Goal: Transaction & Acquisition: Purchase product/service

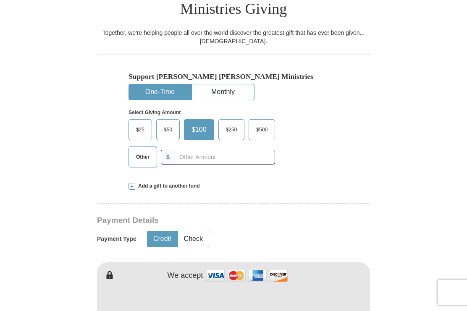
scroll to position [218, 0]
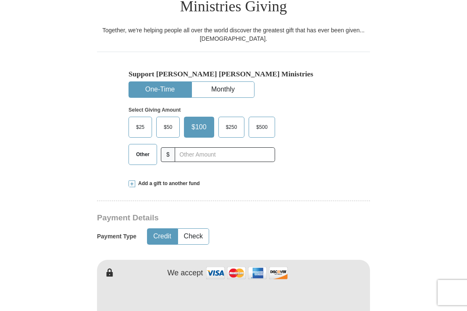
click at [167, 121] on span "$50" at bounding box center [168, 127] width 17 height 13
click at [0, 0] on input "$50" at bounding box center [0, 0] width 0 height 0
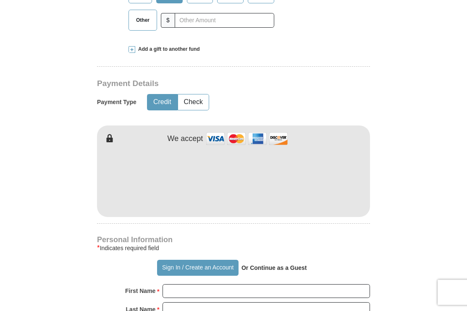
scroll to position [353, 0]
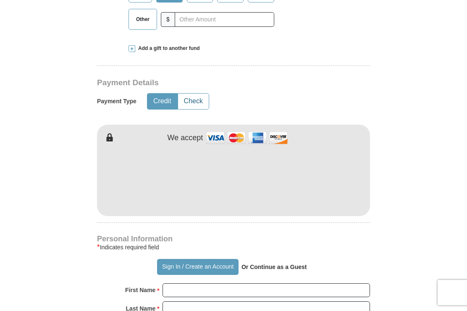
click at [195, 94] on button "Check" at bounding box center [193, 102] width 31 height 16
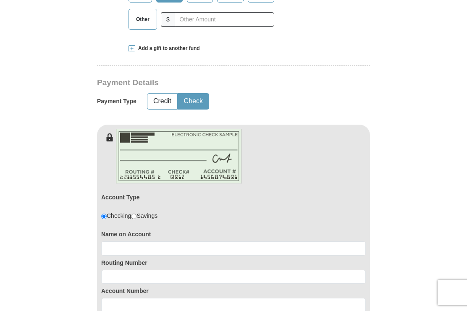
click at [197, 94] on button "Check" at bounding box center [193, 102] width 31 height 16
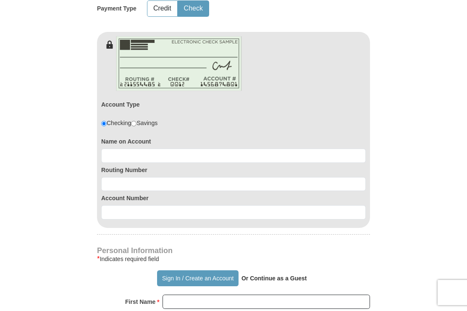
scroll to position [447, 0]
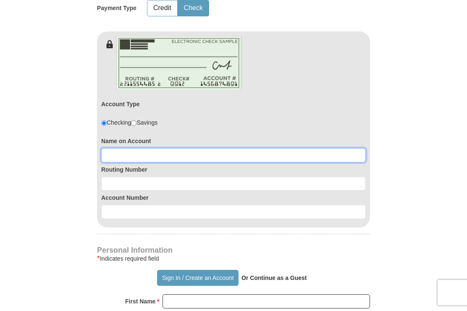
click at [172, 148] on input at bounding box center [233, 155] width 265 height 14
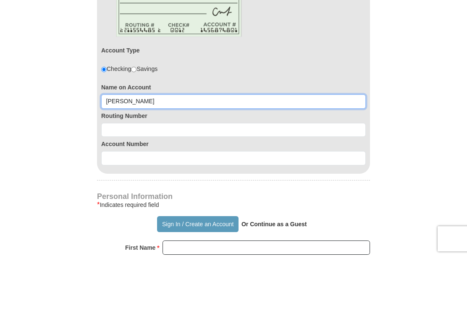
type input "[PERSON_NAME]"
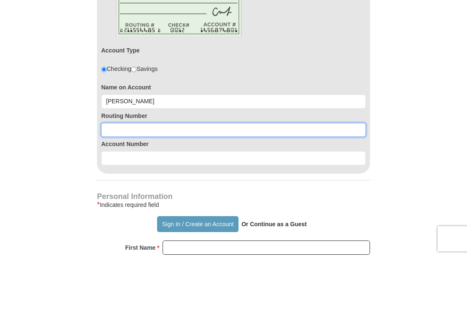
click at [191, 177] on input at bounding box center [233, 184] width 265 height 14
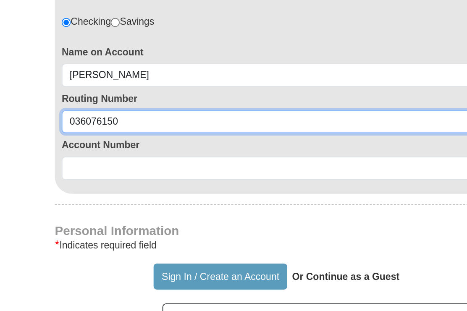
type input "036076150"
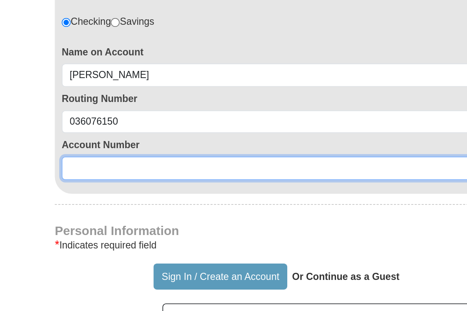
click at [101, 205] on input at bounding box center [233, 212] width 265 height 14
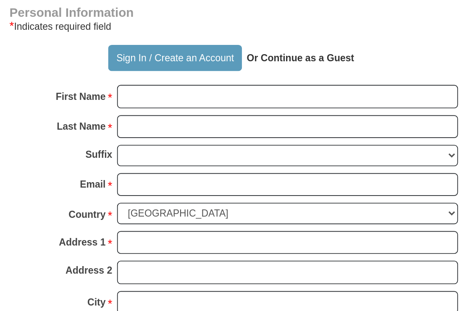
scroll to position [672, 0]
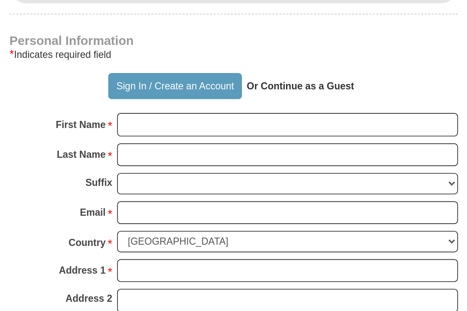
type input "0216108556"
click at [157, 45] on button "Sign In / Create an Account" at bounding box center [197, 53] width 81 height 16
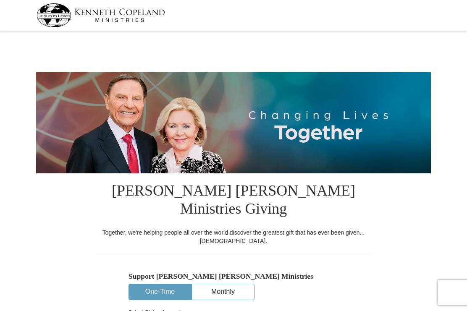
select select "NJ"
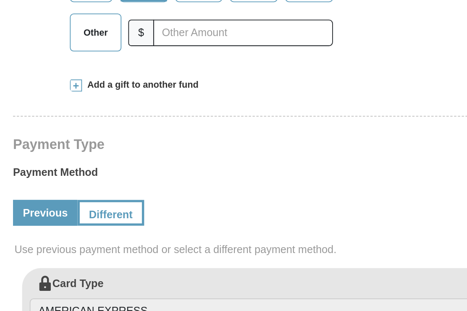
scroll to position [213, 0]
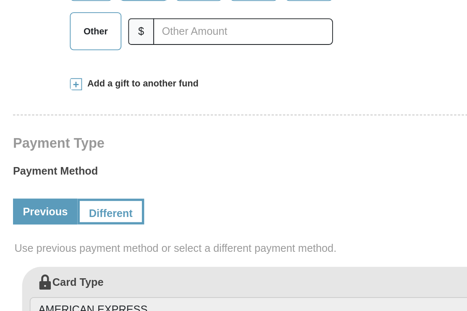
click at [133, 237] on link "Different" at bounding box center [151, 244] width 37 height 14
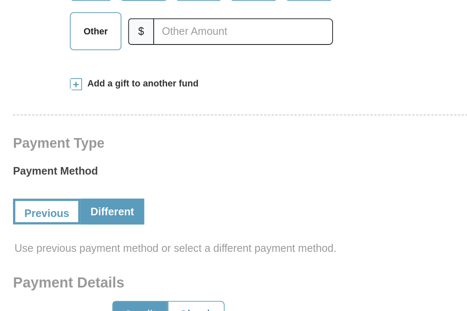
click at [183, 294] on button "Check" at bounding box center [198, 302] width 31 height 16
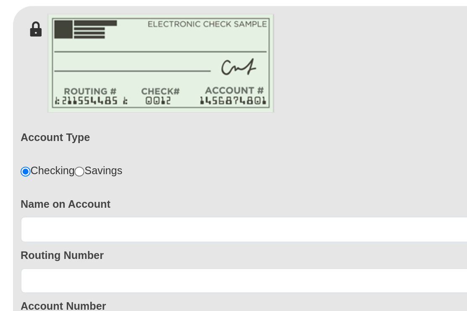
scroll to position [410, 0]
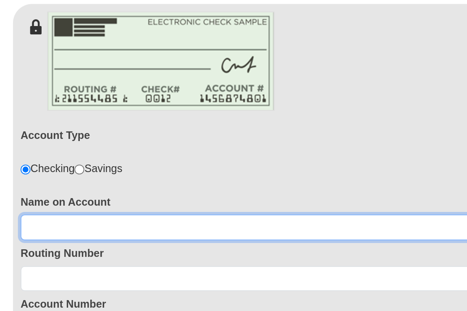
click at [101, 245] on input at bounding box center [233, 252] width 265 height 14
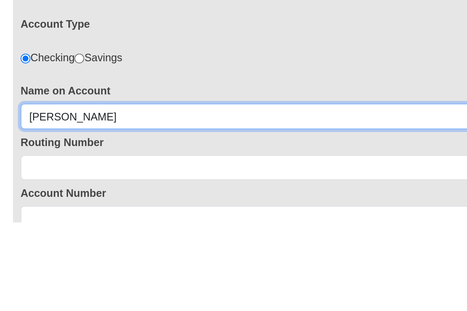
type input "[PERSON_NAME]"
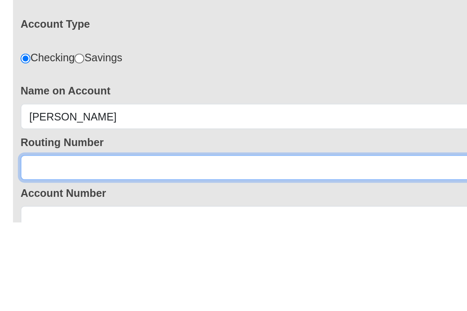
click at [101, 274] on input at bounding box center [233, 281] width 265 height 14
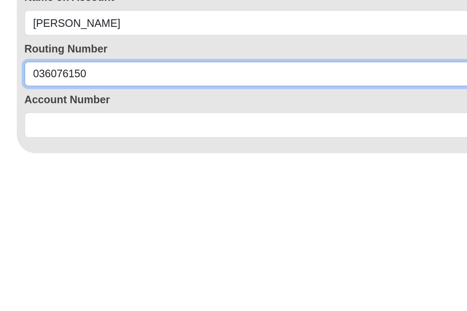
scroll to position [429, 0]
type input "036076150"
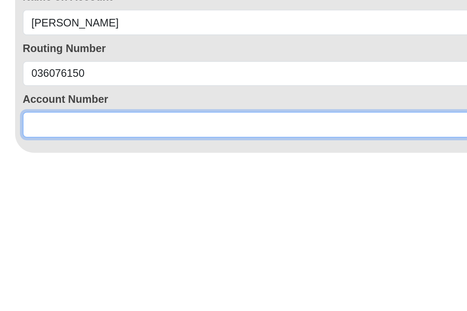
click at [101, 283] on input at bounding box center [233, 290] width 265 height 14
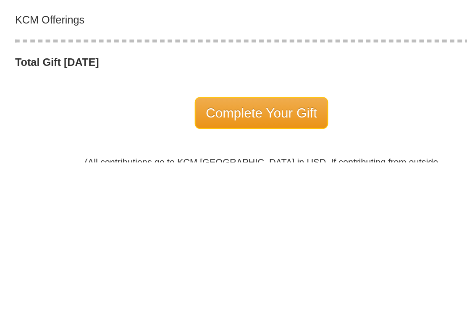
scroll to position [786, 0]
type input "0216108556"
click at [197, 275] on span "Complete Your Gift" at bounding box center [234, 284] width 74 height 18
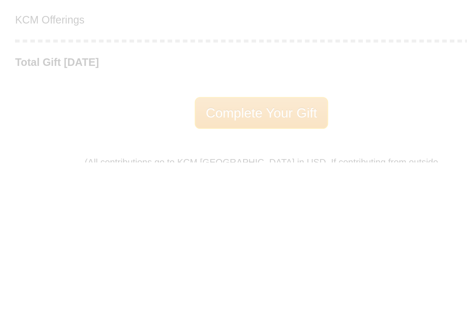
scroll to position [881, 0]
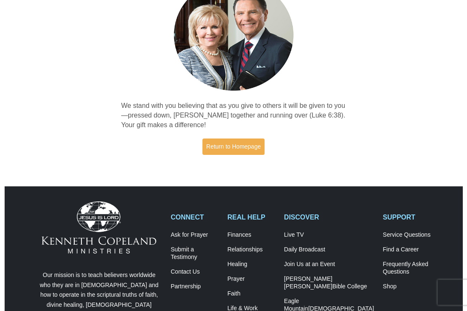
scroll to position [91, 0]
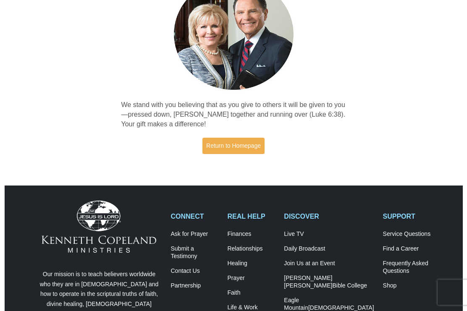
click at [463, 280] on div "Thank you! We stand with you believing that as you give to others it will be gi…" at bounding box center [233, 217] width 467 height 551
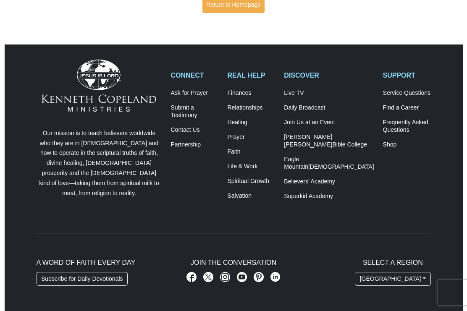
scroll to position [245, 0]
